Goal: Task Accomplishment & Management: Use online tool/utility

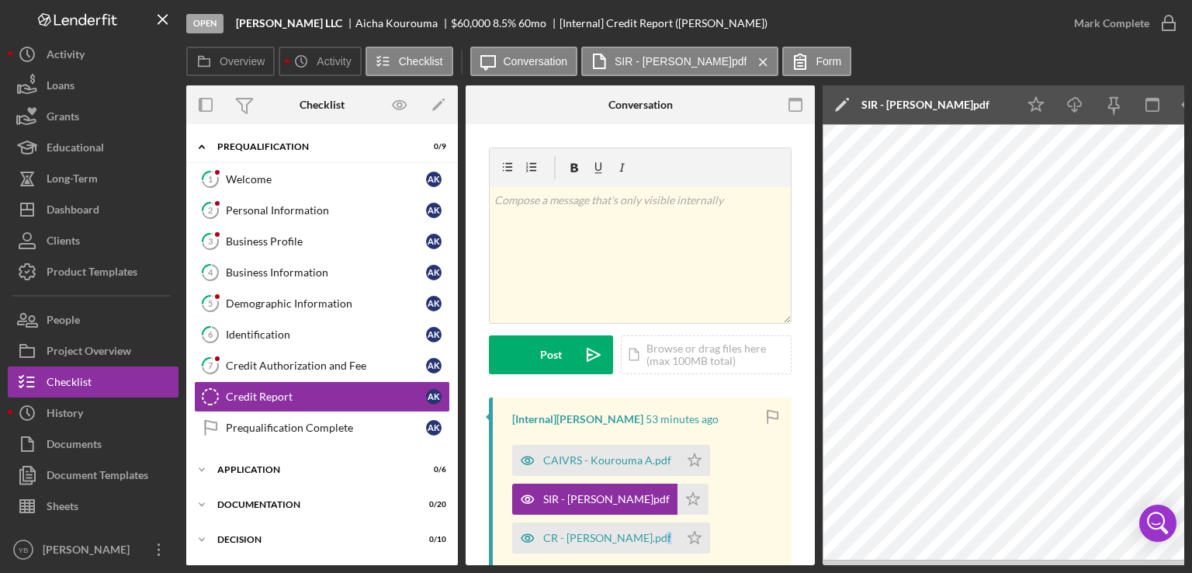
scroll to position [181, 0]
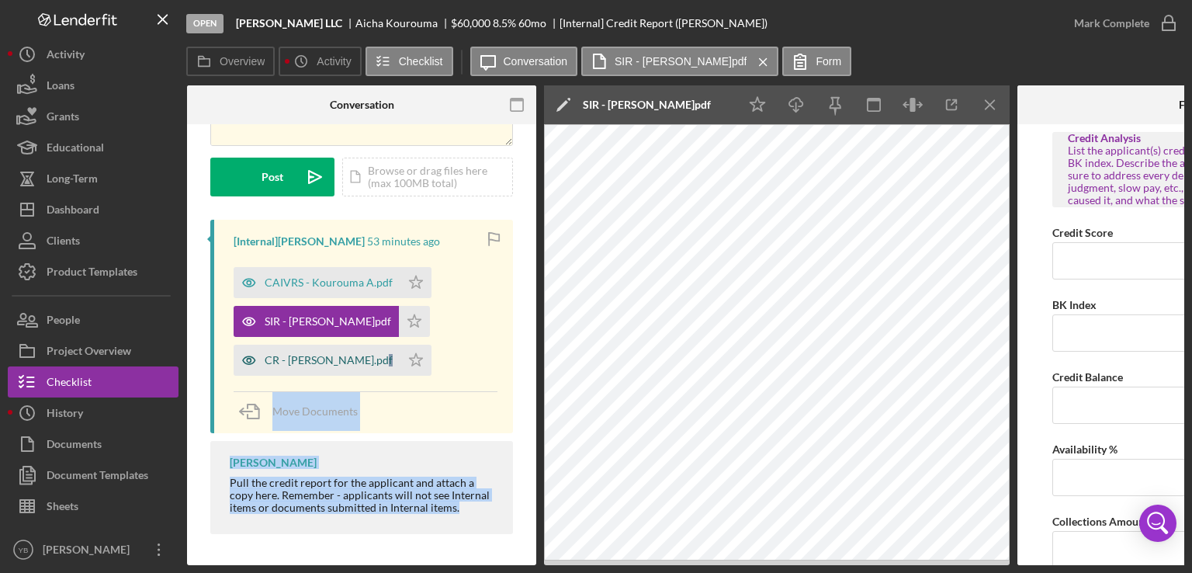
click at [321, 356] on div "CR - [PERSON_NAME].pdf" at bounding box center [329, 360] width 128 height 12
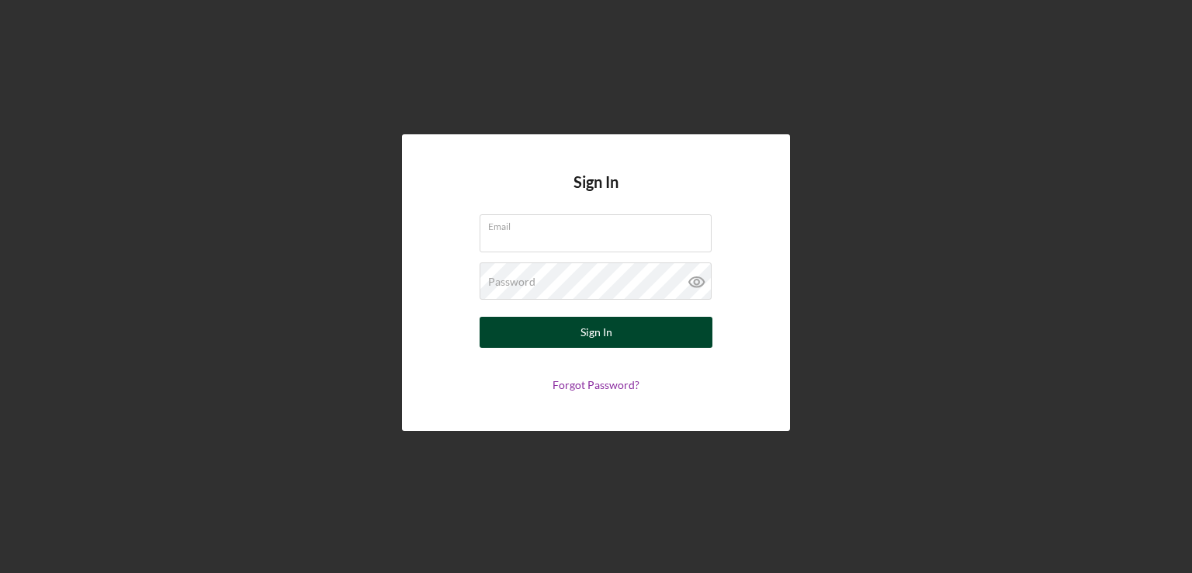
type input "[EMAIL_ADDRESS][DOMAIN_NAME]"
click at [587, 333] on div "Sign In" at bounding box center [596, 332] width 32 height 31
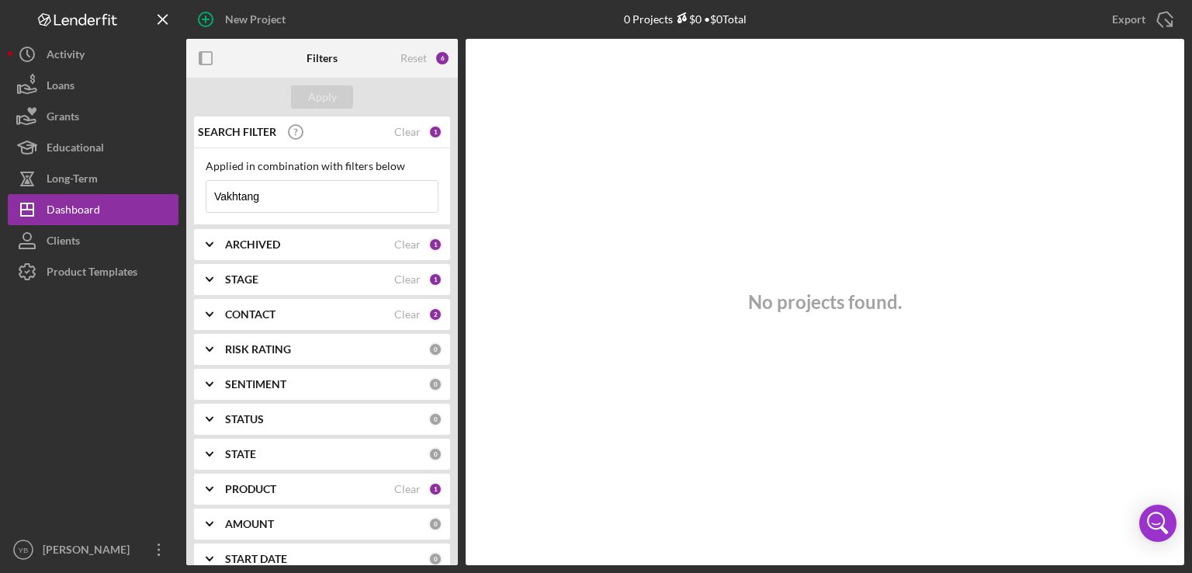
click at [275, 196] on input "Vakhtang" at bounding box center [321, 196] width 231 height 31
type input "V"
click at [325, 96] on div "Apply" at bounding box center [322, 96] width 29 height 23
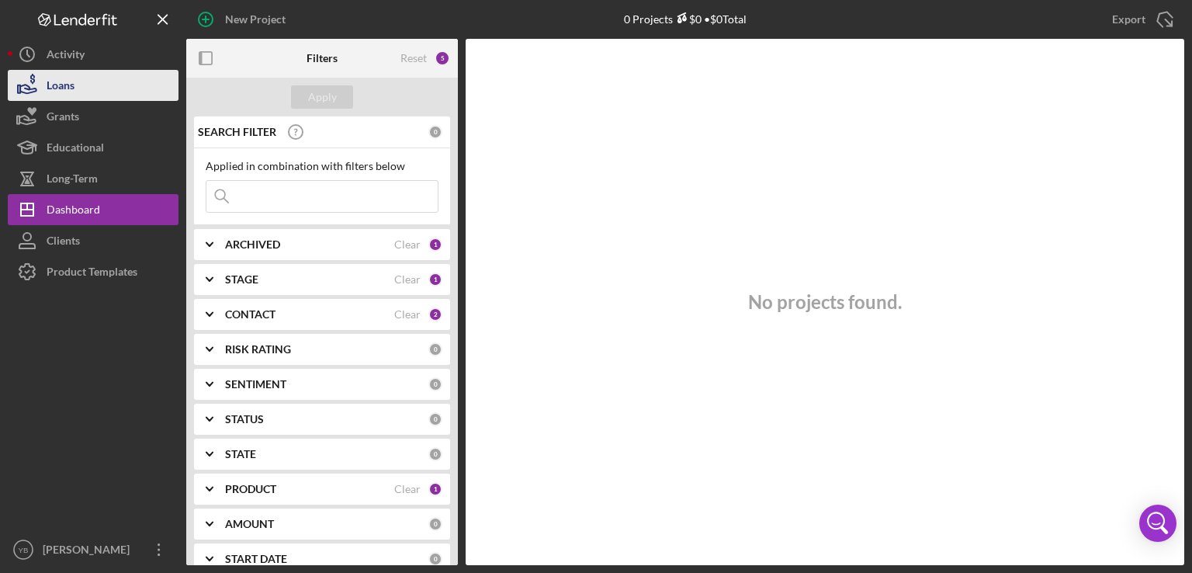
click at [57, 81] on div "Loans" at bounding box center [61, 87] width 28 height 35
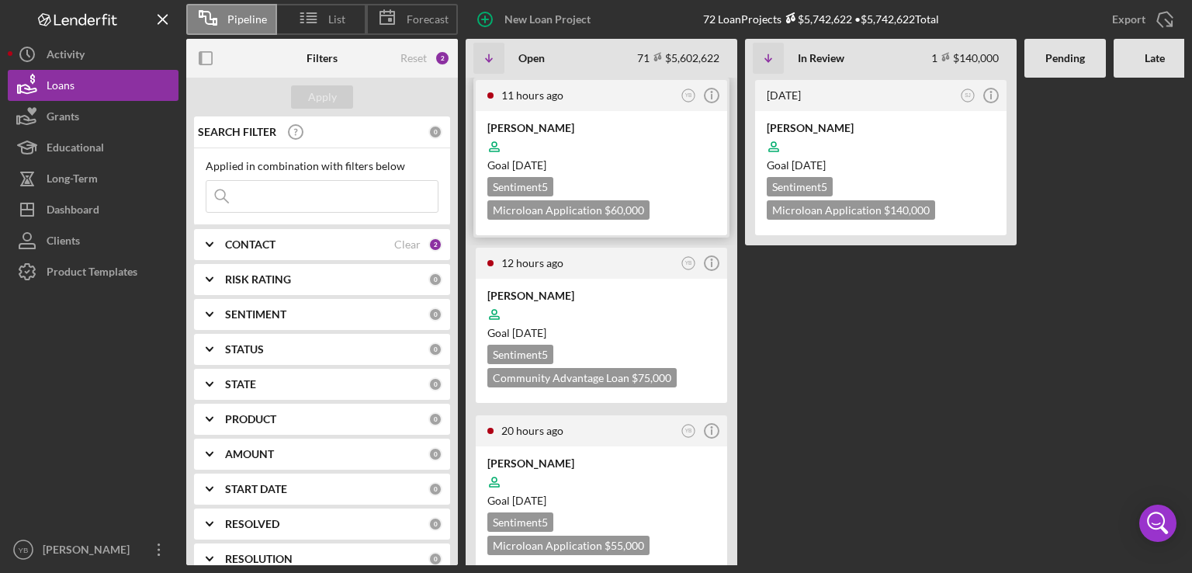
click at [610, 168] on div "Goal [DATE]" at bounding box center [601, 166] width 228 height 16
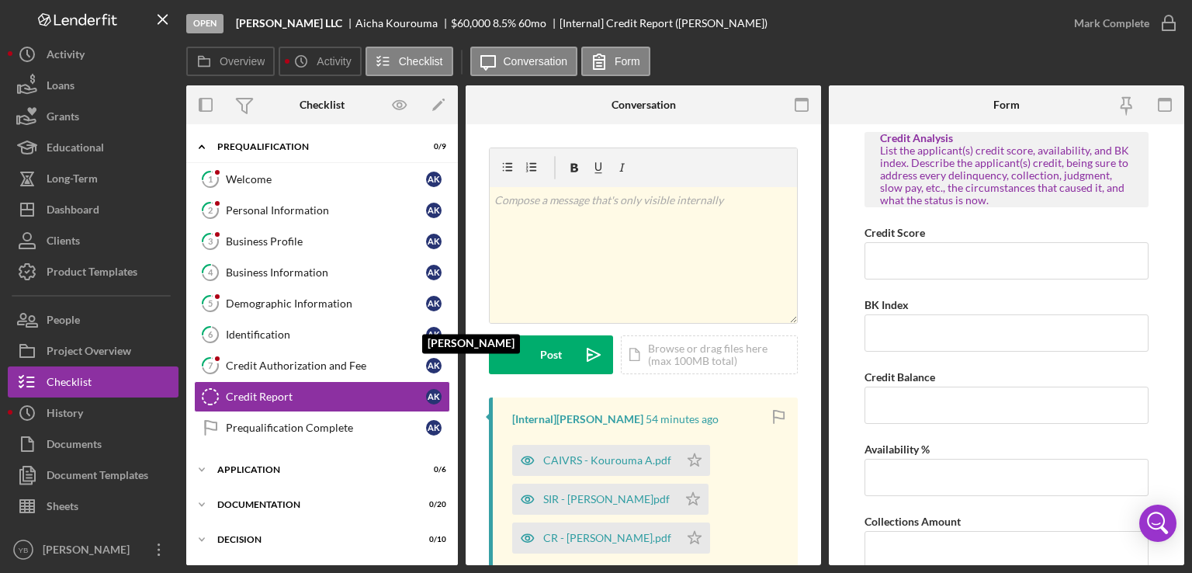
scroll to position [50, 0]
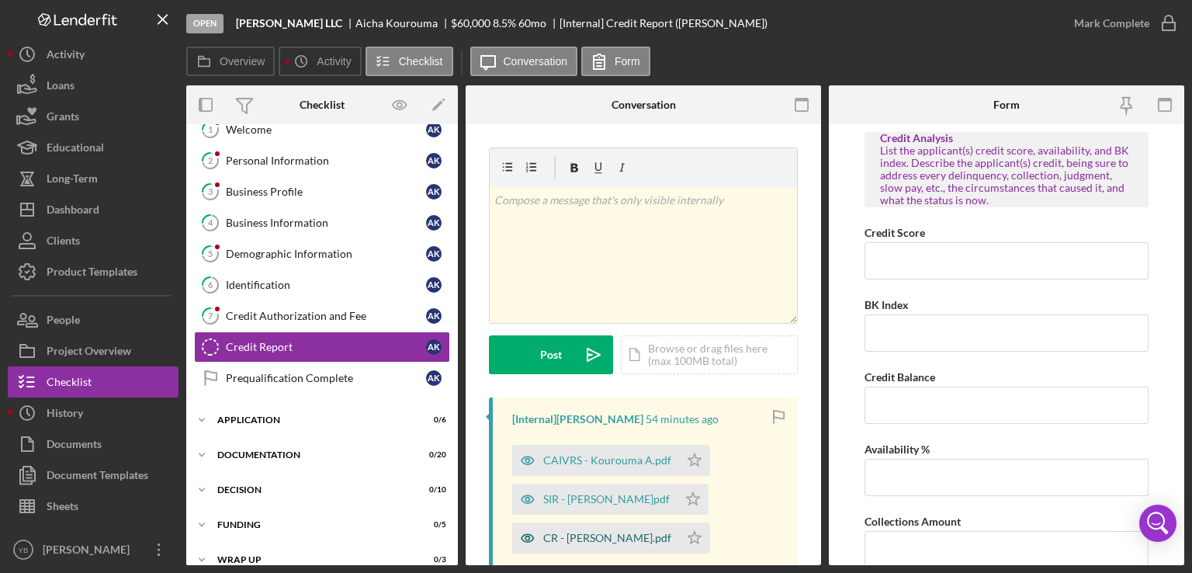
click at [577, 535] on div "CR - [PERSON_NAME].pdf" at bounding box center [607, 538] width 128 height 12
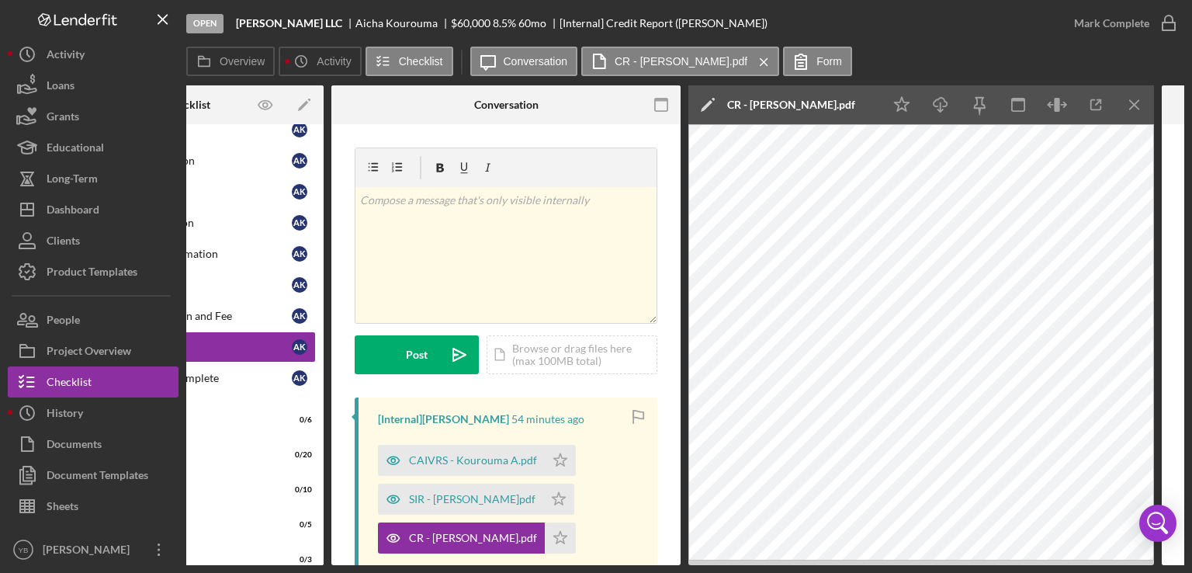
scroll to position [0, 137]
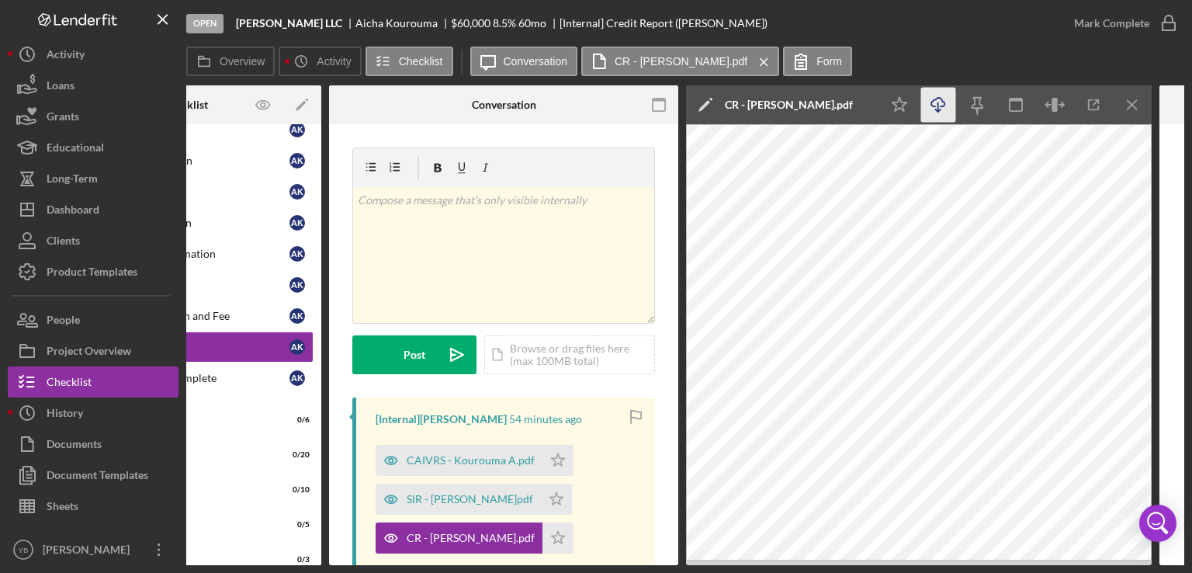
click at [935, 104] on icon "Icon/Download" at bounding box center [938, 105] width 35 height 35
